Goal: Information Seeking & Learning: Learn about a topic

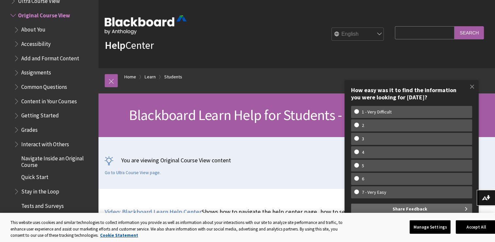
drag, startPoint x: 26, startPoint y: 106, endPoint x: 25, endPoint y: 112, distance: 6.0
click at [25, 112] on span "Getting Started" at bounding box center [40, 114] width 38 height 9
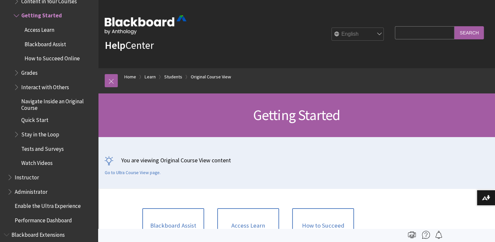
click at [20, 112] on ul "About You Accessibility Add and Format Content Assignments Common Questions Con…" at bounding box center [52, 46] width 84 height 244
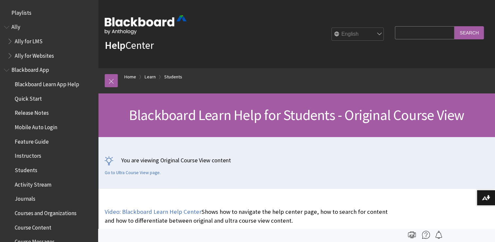
scroll to position [773, 0]
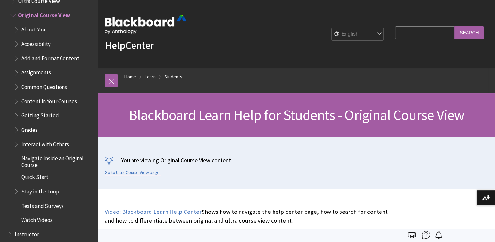
click at [20, 112] on span "Book outline for Blackboard Learn Help" at bounding box center [17, 114] width 7 height 8
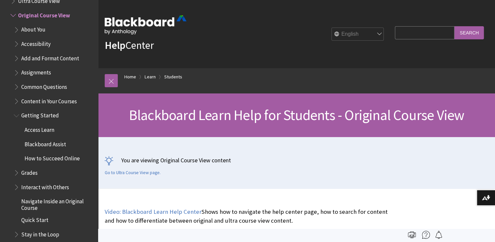
click at [20, 112] on span "Book outline for Blackboard Learn Help" at bounding box center [17, 114] width 7 height 8
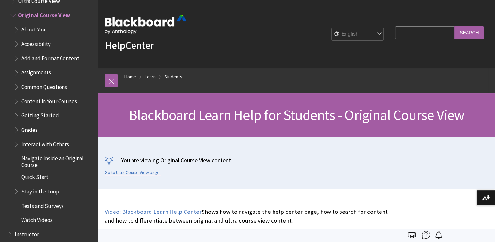
click at [20, 112] on span "Book outline for Blackboard Learn Help" at bounding box center [17, 114] width 7 height 8
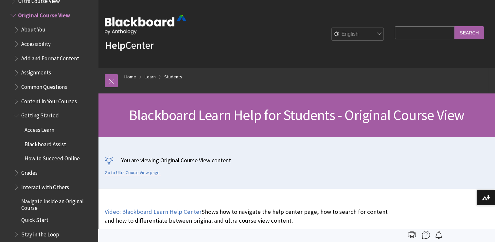
click at [20, 112] on span "Book outline for Blackboard Learn Help" at bounding box center [17, 114] width 7 height 8
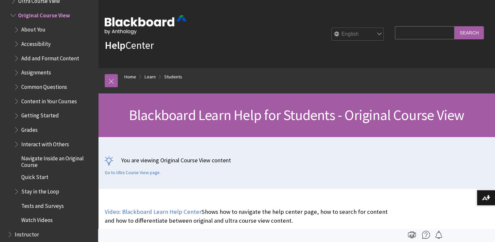
click at [19, 113] on span "Book outline for Blackboard Learn Help" at bounding box center [17, 114] width 7 height 8
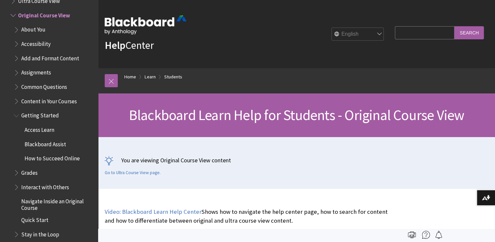
click at [21, 111] on span "Book outline for Blackboard Learn Help" at bounding box center [17, 114] width 7 height 8
